Goal: Information Seeking & Learning: Learn about a topic

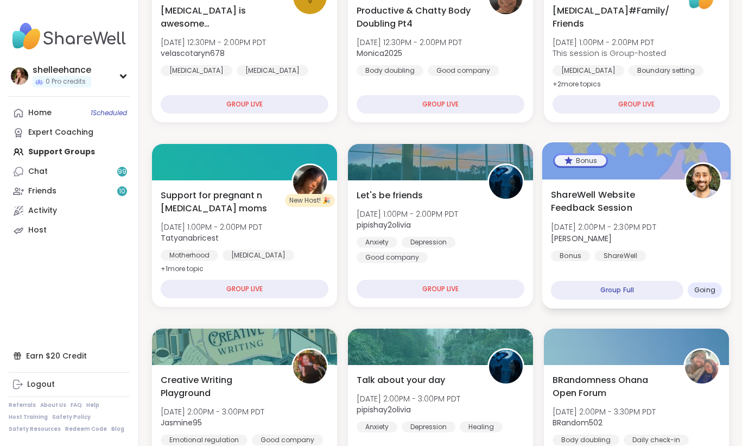
click at [670, 251] on div "ShareWell Website Feedback Session [DATE] 2:00PM - 2:30PM PDT [PERSON_NAME] Bon…" at bounding box center [636, 224] width 171 height 73
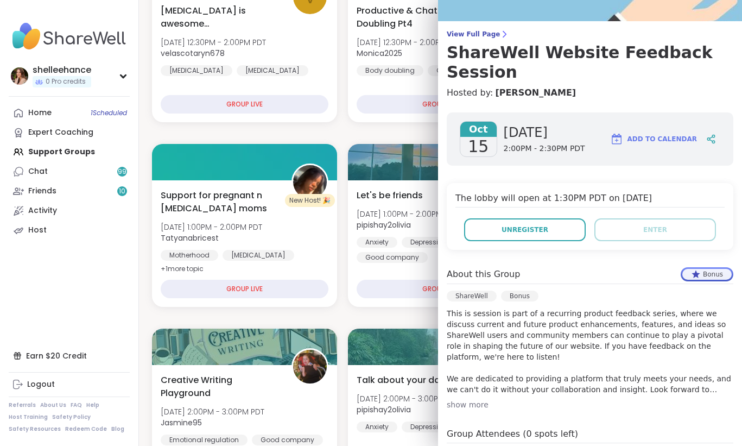
scroll to position [198, 0]
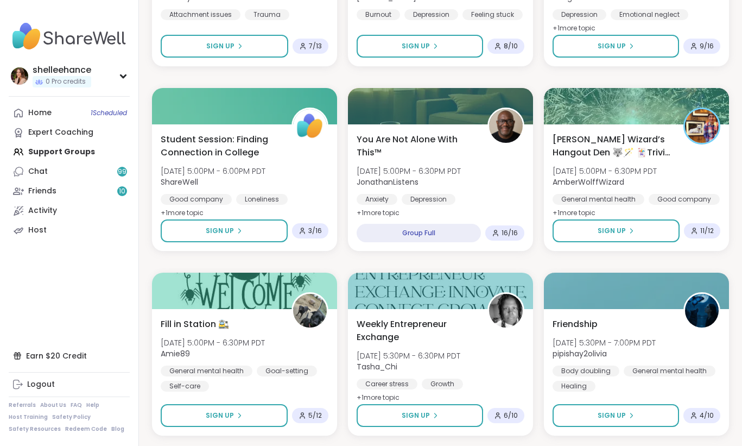
scroll to position [1537, 0]
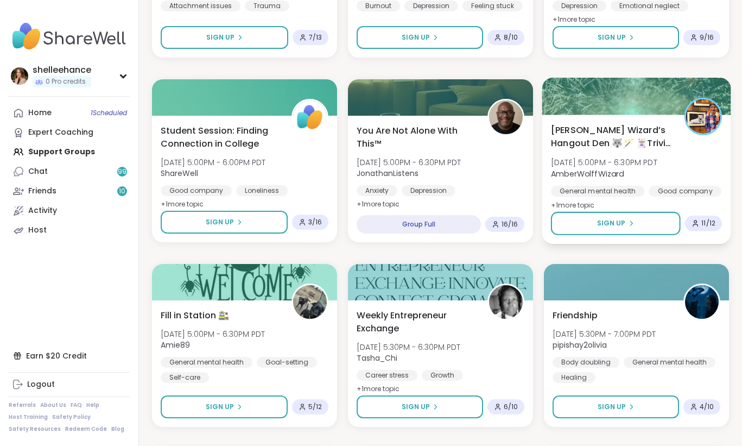
click at [698, 168] on div "[PERSON_NAME] Wizard’s Hangout Den 🐺🪄 🃏Trivia Night! 🃏 [DATE] 5:00PM - 6:30PM P…" at bounding box center [636, 167] width 171 height 88
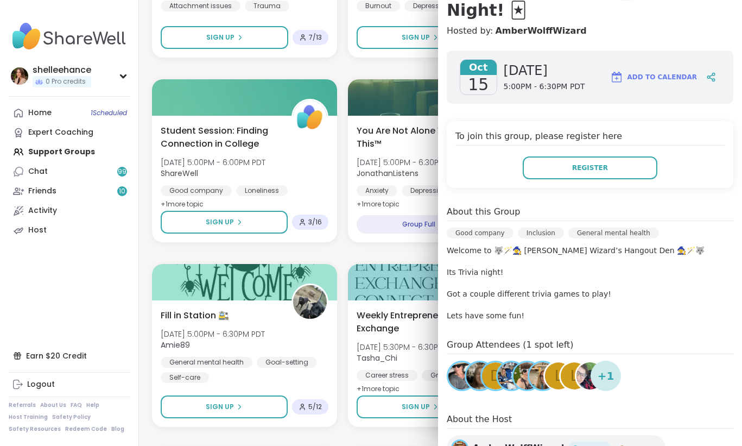
scroll to position [195, 0]
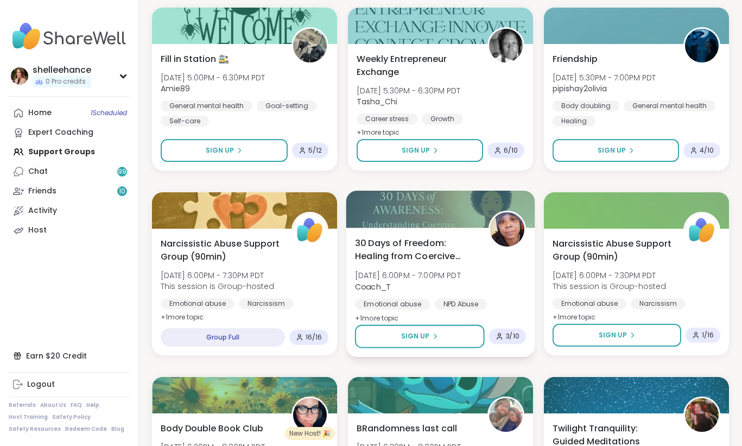
scroll to position [1932, 0]
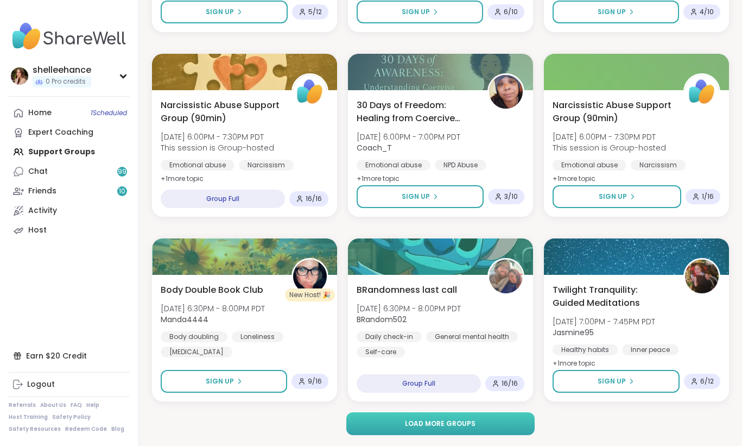
click at [488, 419] on button "Load more groups" at bounding box center [440, 423] width 188 height 23
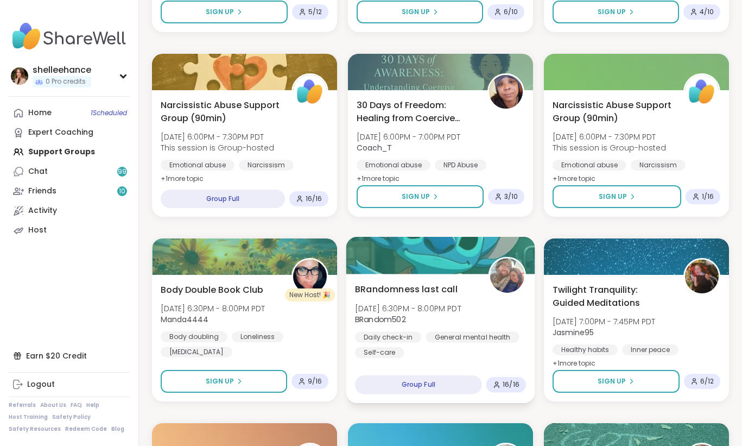
click at [303, 341] on div "Body doubling Loneliness [MEDICAL_DATA]" at bounding box center [245, 344] width 168 height 26
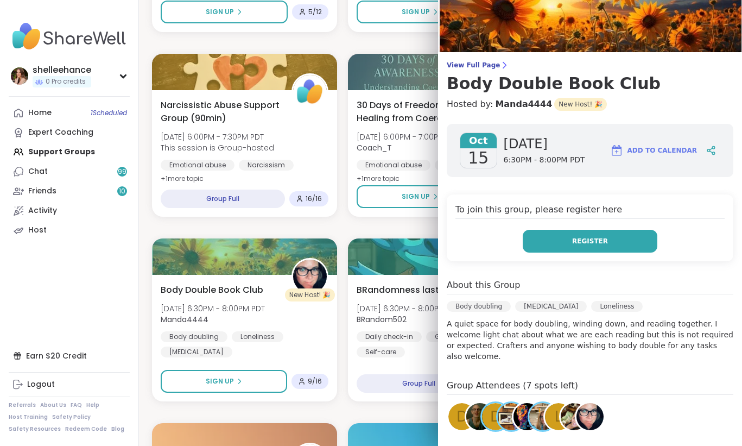
scroll to position [87, 0]
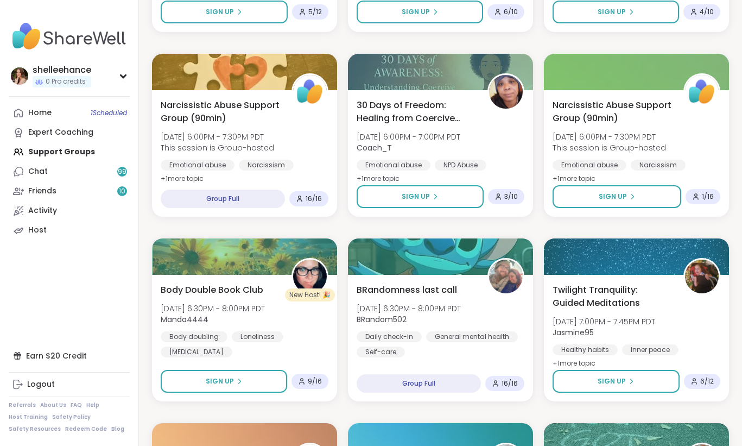
click at [313, 404] on div "The lie between beliefs [DATE] 12:00PM - 1:00PM PDT MichelleH Feeling stuck Fin…" at bounding box center [440, 412] width 577 height 4408
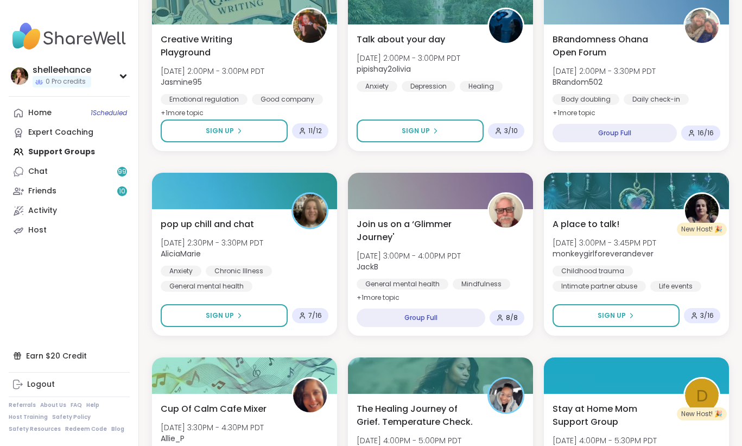
scroll to position [704, 0]
